Goal: Task Accomplishment & Management: Use online tool/utility

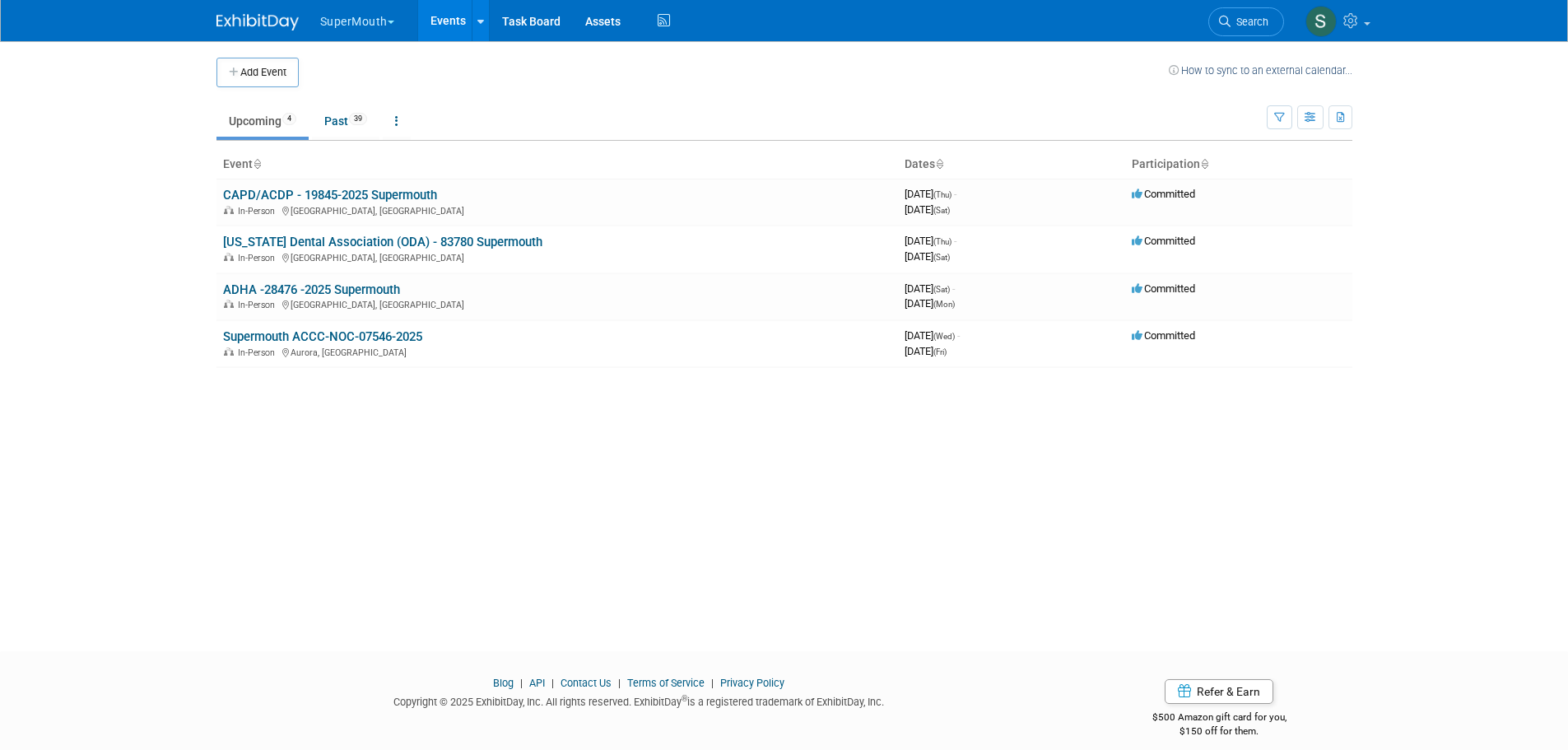
click at [373, 32] on button "SuperMouth" at bounding box center [367, 18] width 97 height 36
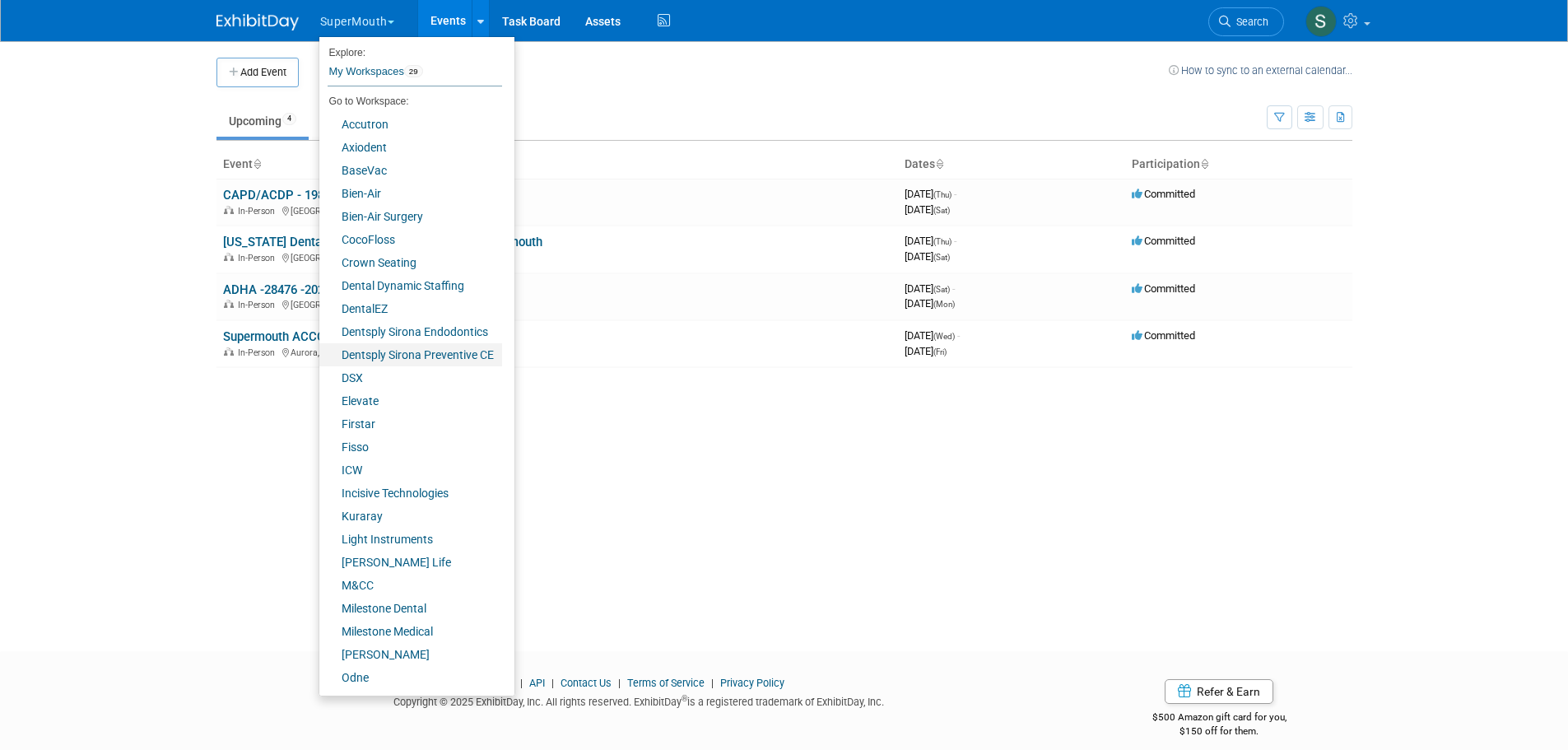
click at [392, 358] on link "Dentsply Sirona Preventive CE" at bounding box center [411, 354] width 183 height 23
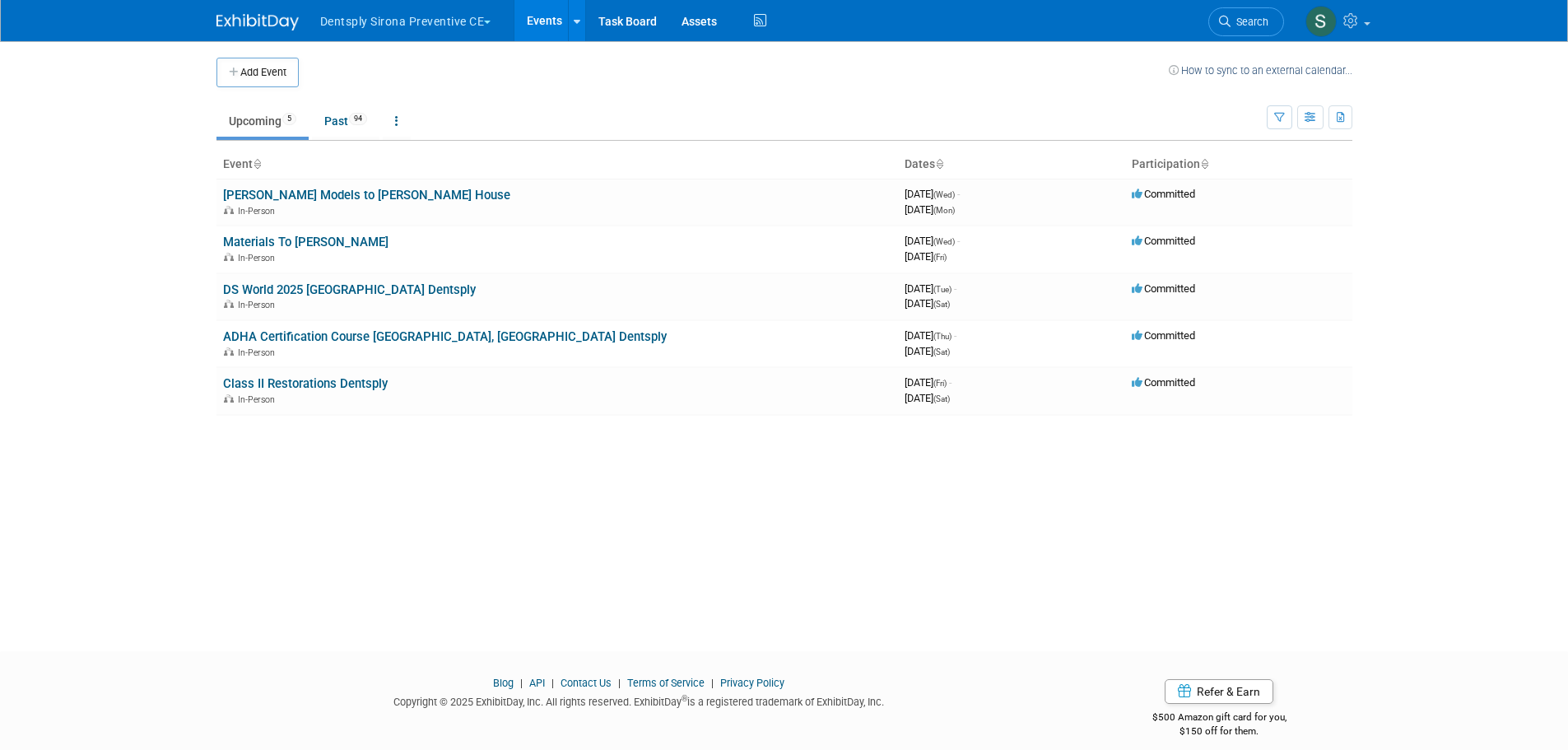
click at [323, 283] on link "DS World 2025 [GEOGRAPHIC_DATA] Dentsply" at bounding box center [349, 290] width 253 height 15
click at [297, 199] on link "[PERSON_NAME] Models to [PERSON_NAME] House" at bounding box center [366, 195] width 287 height 15
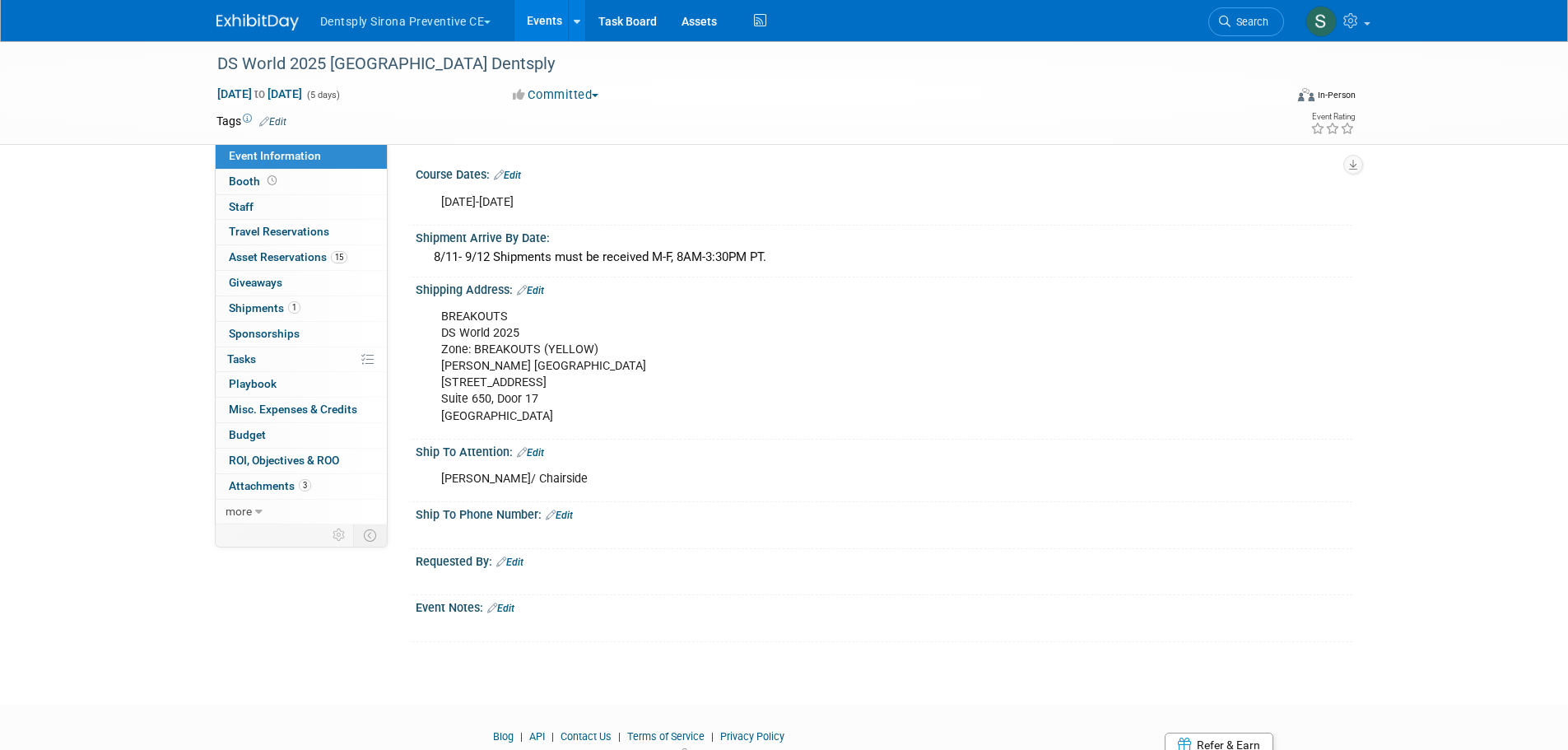
click at [308, 249] on link "15 Asset Reservations 15" at bounding box center [301, 257] width 171 height 25
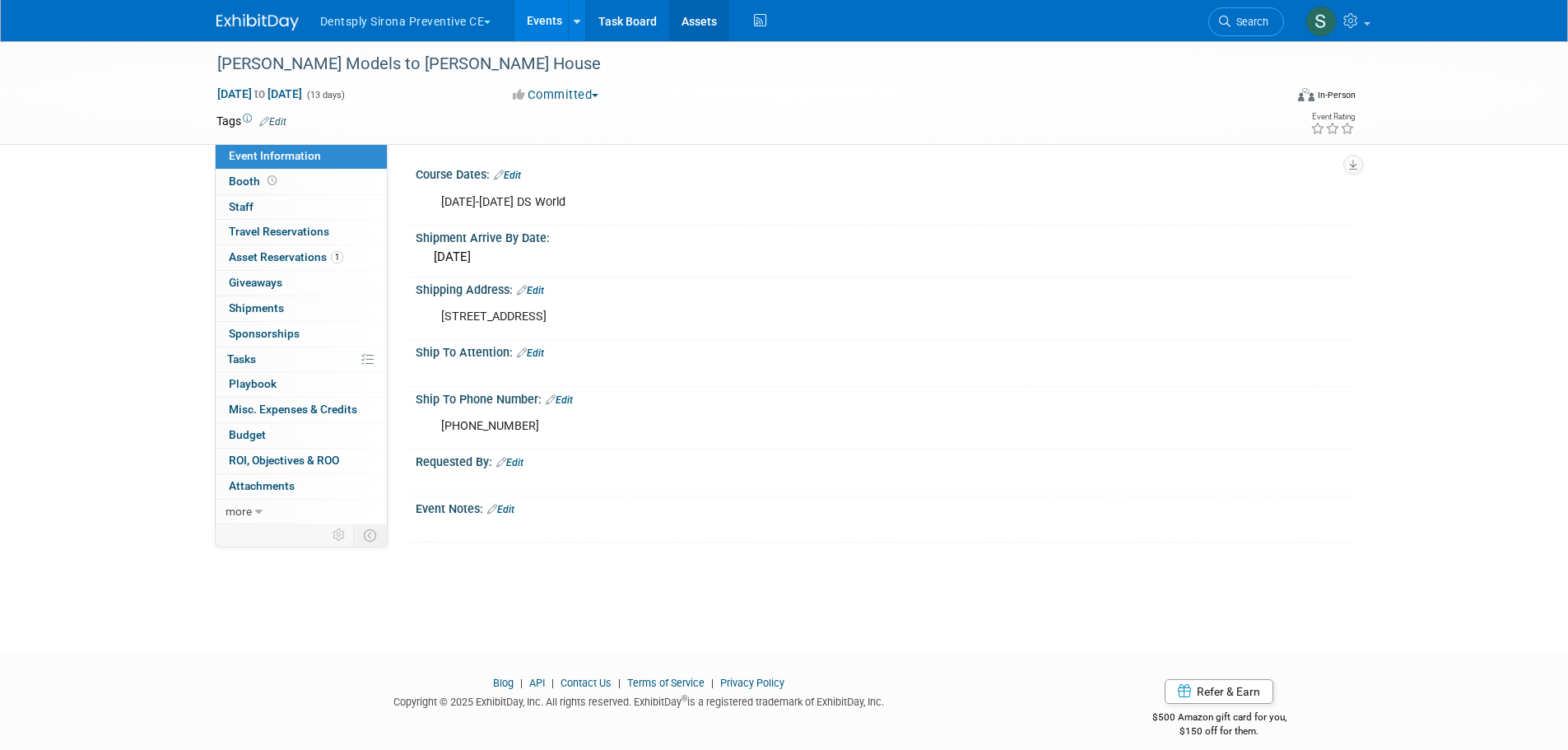
click at [715, 12] on link "Assets" at bounding box center [699, 20] width 60 height 41
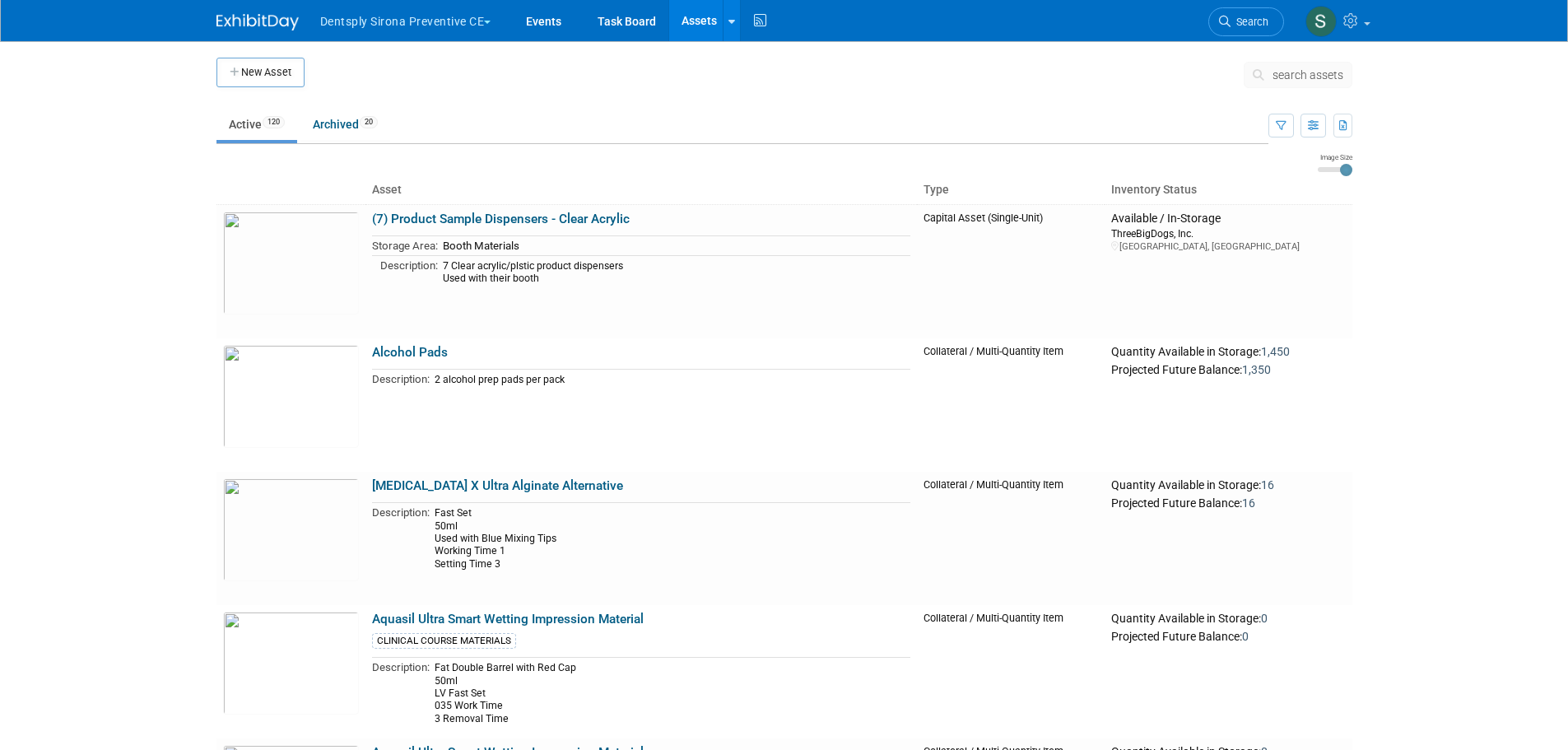
click at [1297, 72] on span "search assets" at bounding box center [1308, 74] width 71 height 13
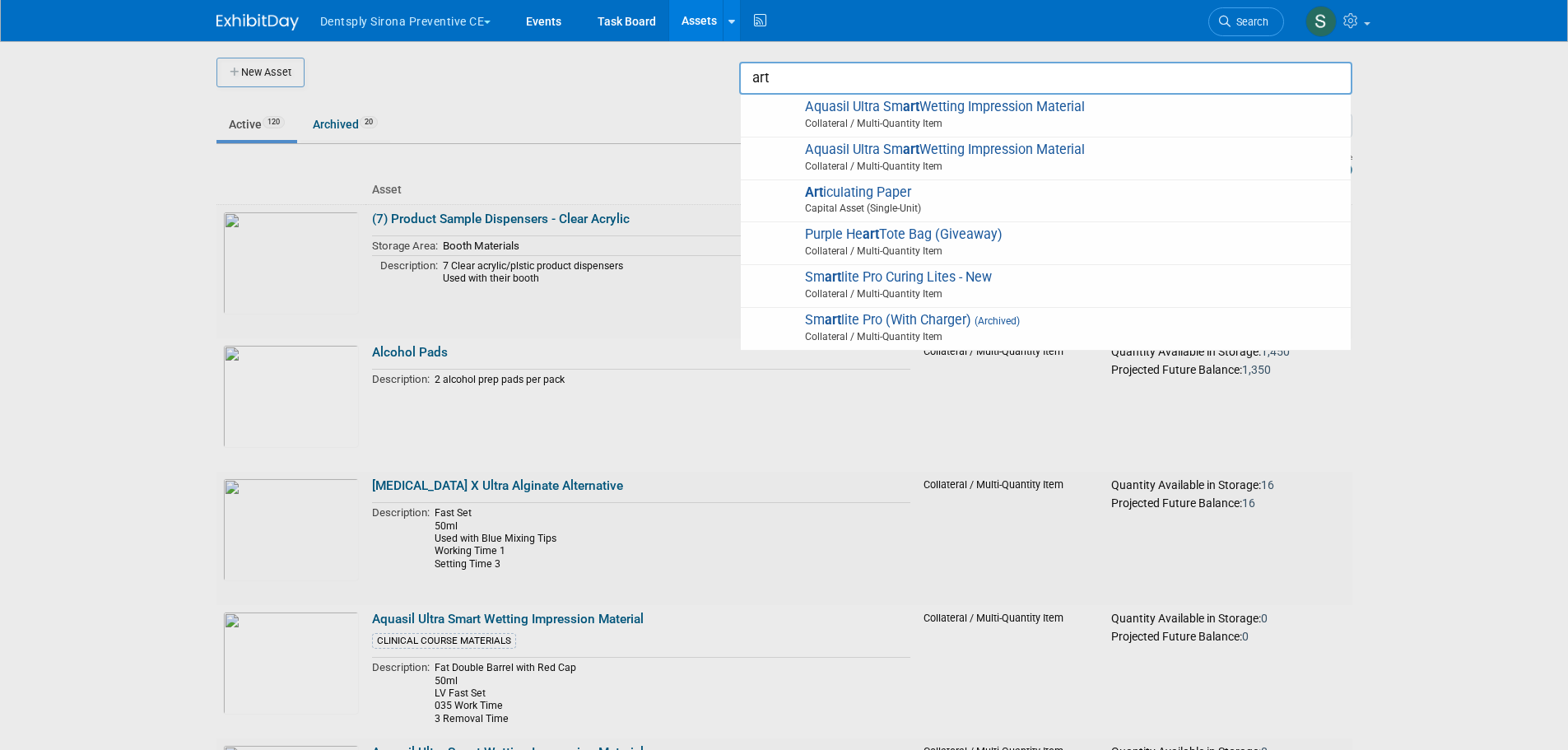
type input "art"
click at [784, 349] on div at bounding box center [784, 375] width 0 height 750
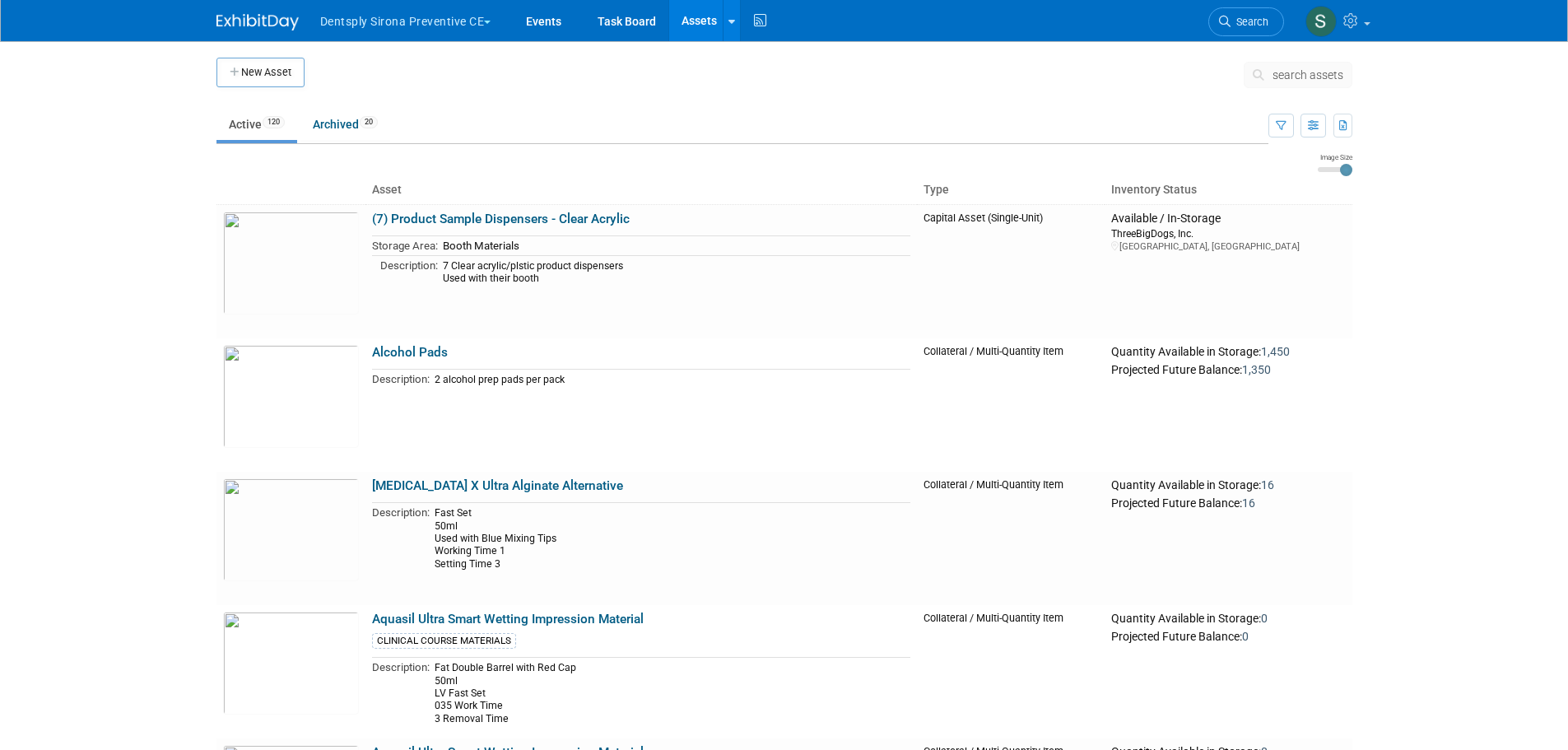
click at [1273, 65] on button "search assets" at bounding box center [1298, 74] width 109 height 26
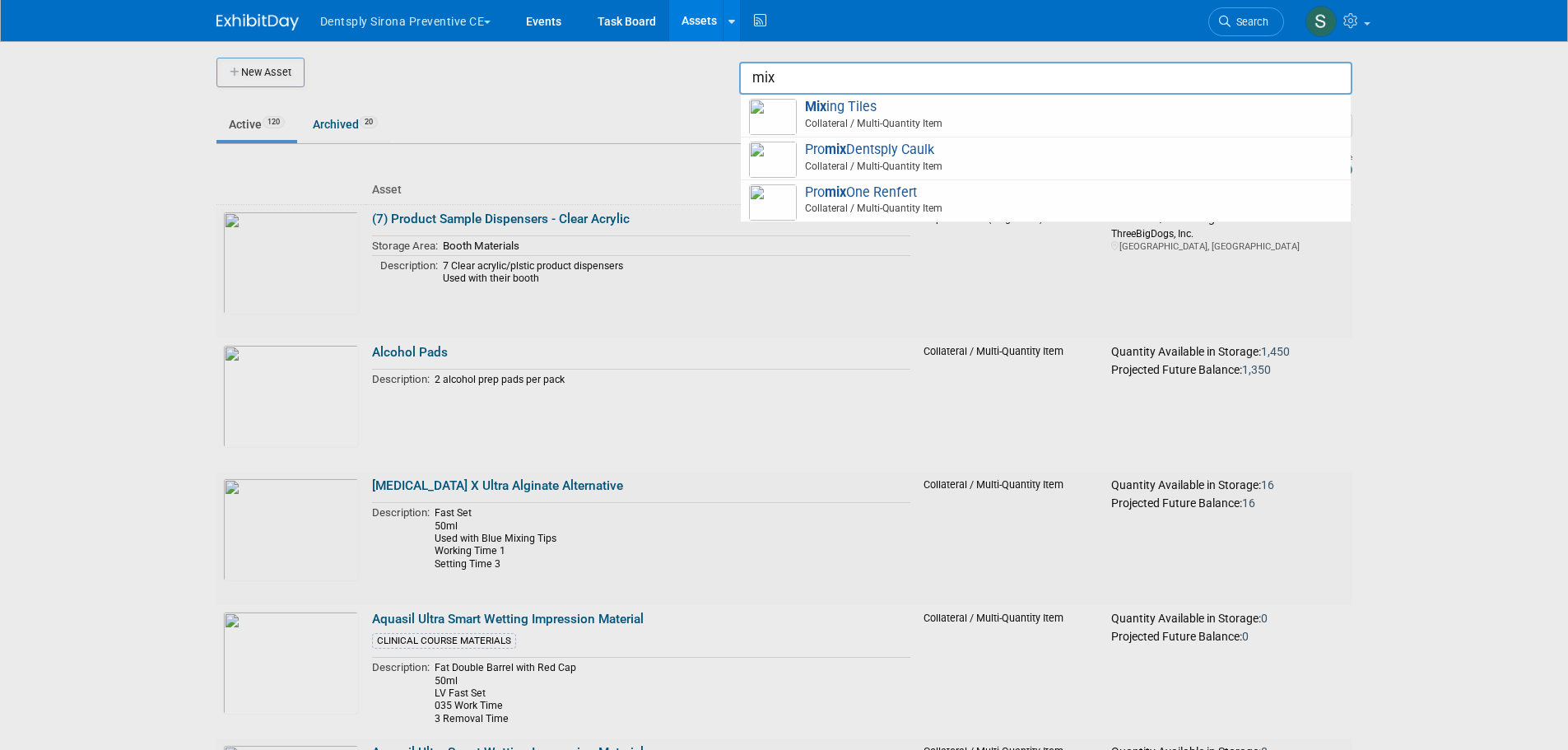
click at [1039, 120] on span "Collateral / Multi-Quantity Item" at bounding box center [1048, 124] width 588 height 15
type input "Mixing Tiles"
